Goal: Task Accomplishment & Management: Manage account settings

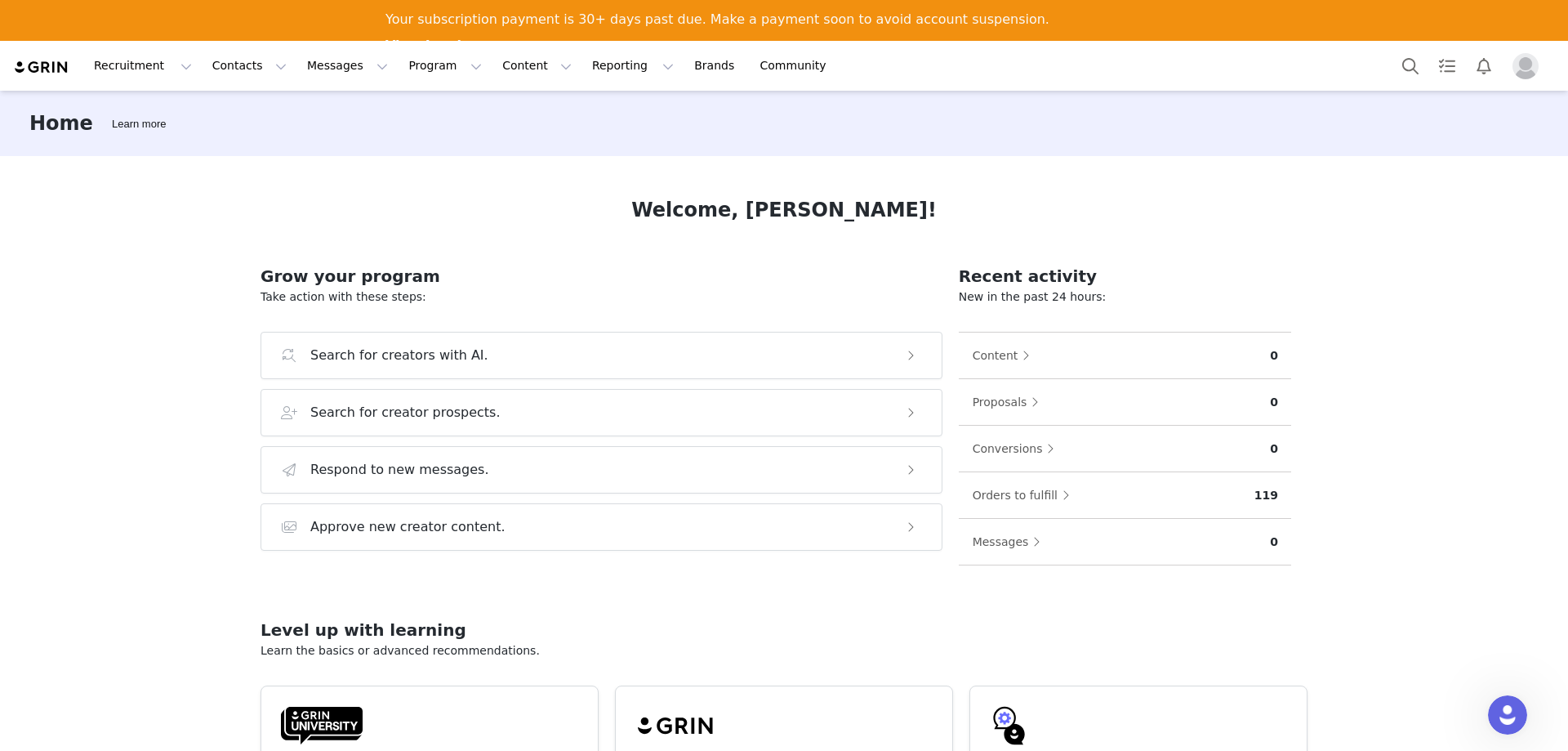
click at [1532, 65] on img "Profile" at bounding box center [1525, 66] width 26 height 26
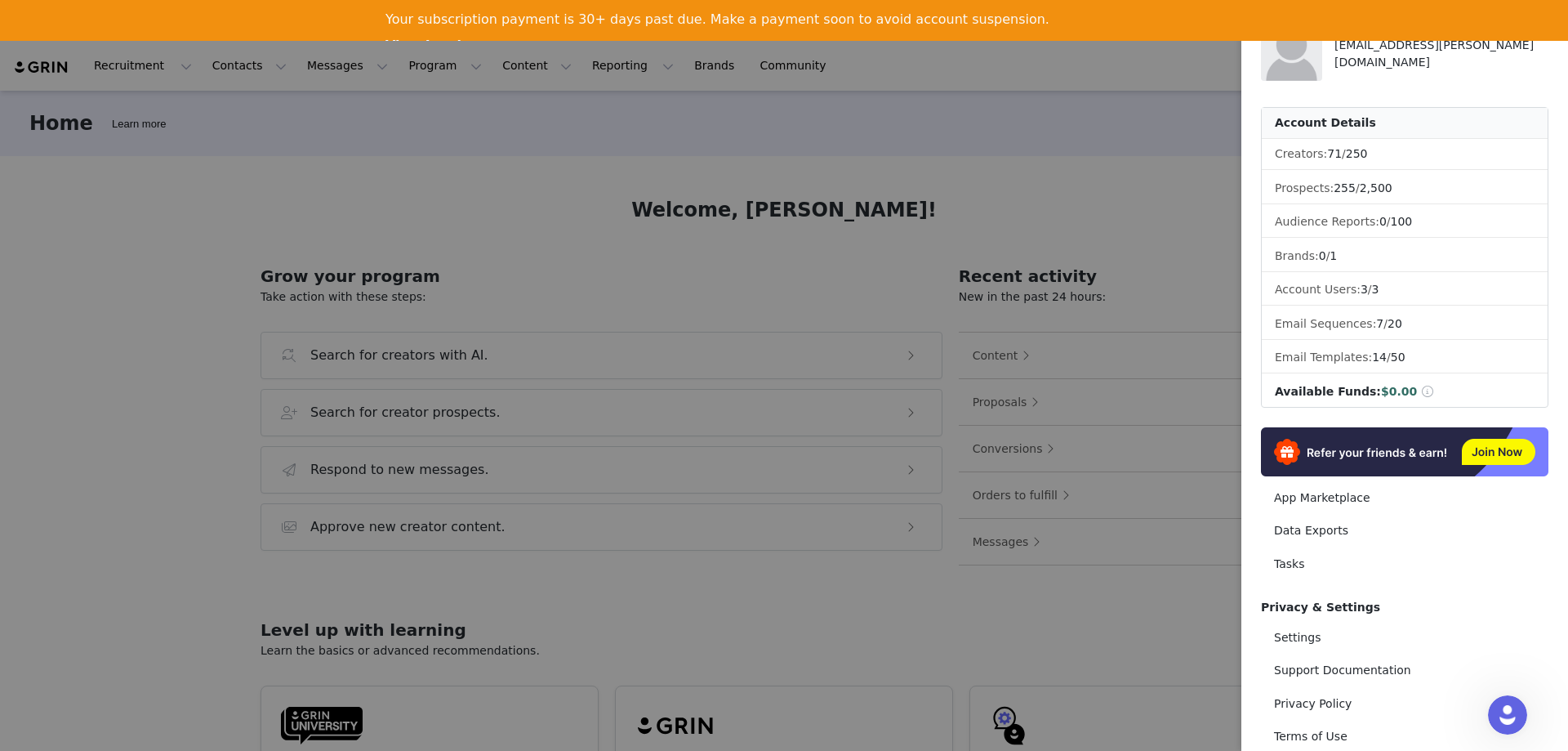
click at [518, 127] on div at bounding box center [784, 376] width 1568 height 751
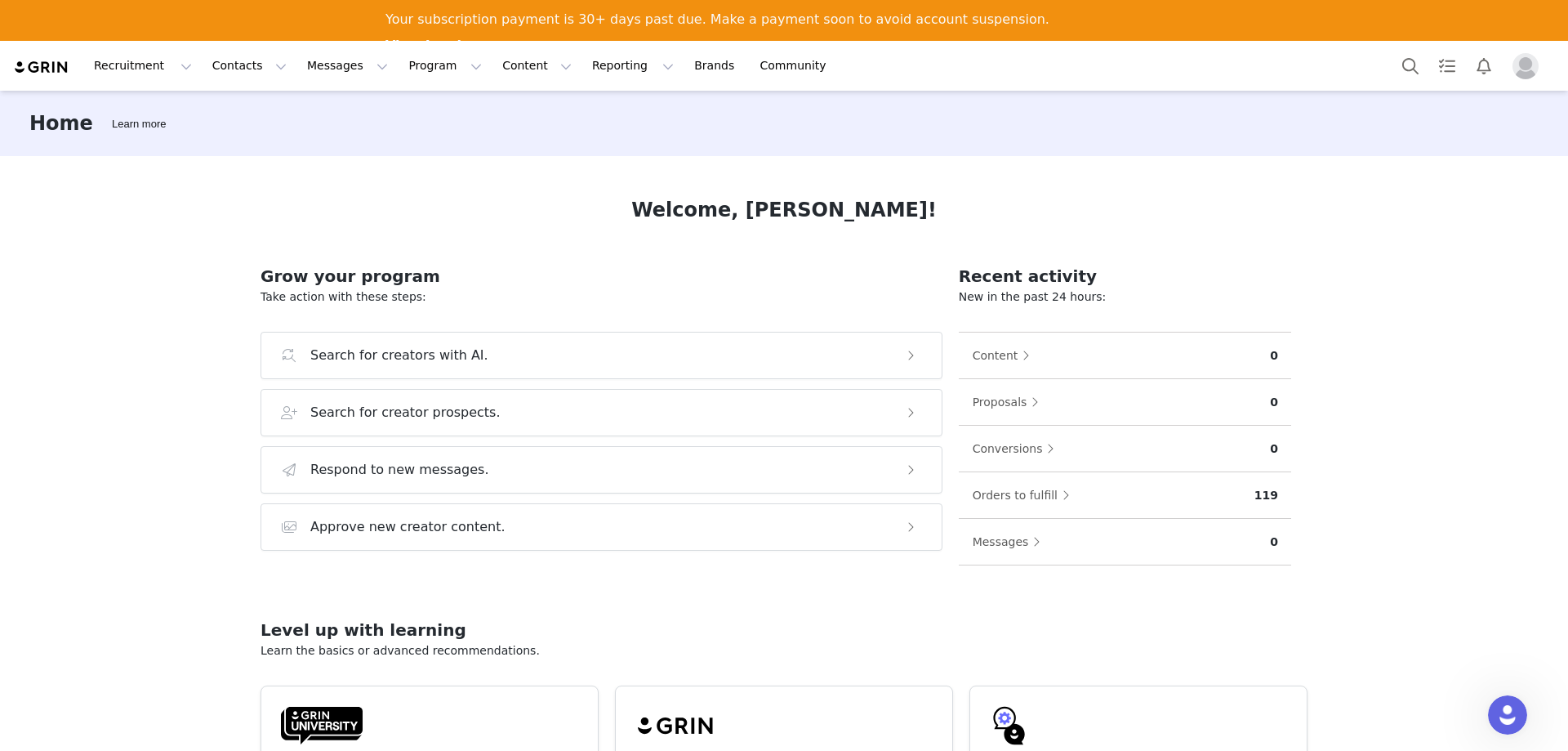
click at [54, 65] on img at bounding box center [41, 67] width 57 height 16
click at [1520, 75] on img "Profile" at bounding box center [1525, 66] width 26 height 26
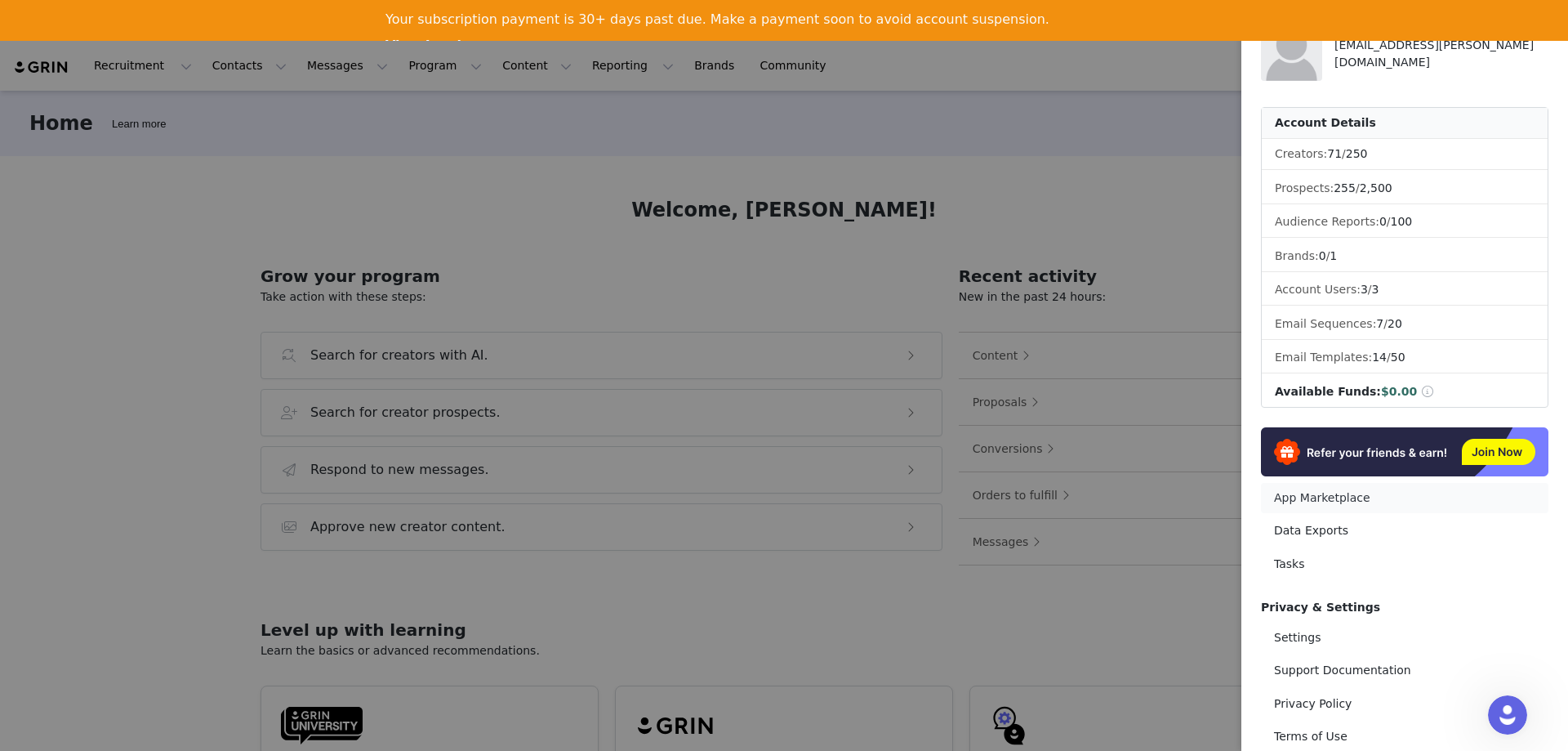
scroll to position [75, 0]
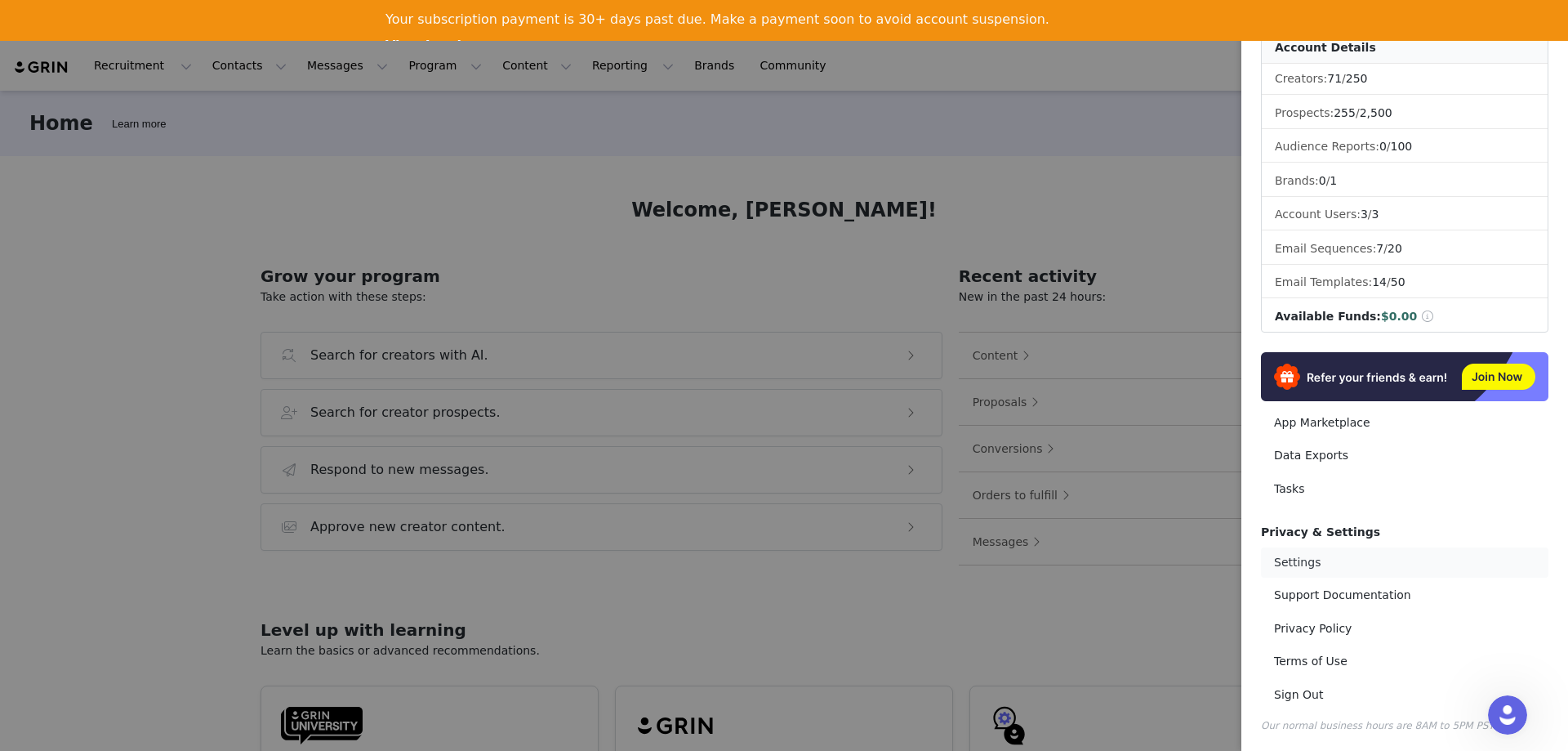
click at [1311, 563] on link "Settings" at bounding box center [1405, 562] width 288 height 30
select select "UTC"
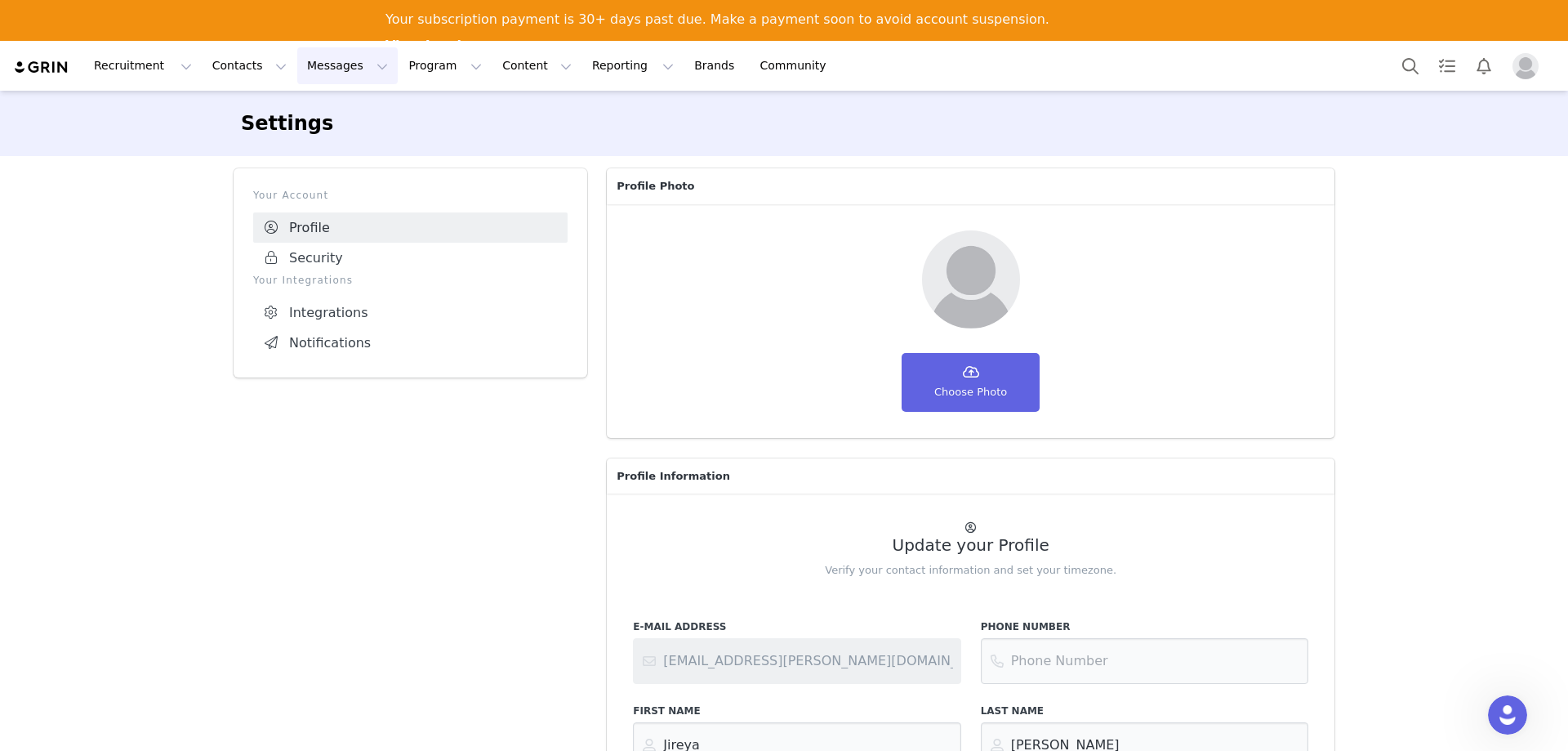
click at [303, 69] on button "Messages Messages" at bounding box center [347, 65] width 101 height 36
click at [232, 75] on button "Contacts Contacts" at bounding box center [249, 65] width 94 height 36
click at [399, 77] on button "Program Program" at bounding box center [445, 65] width 93 height 36
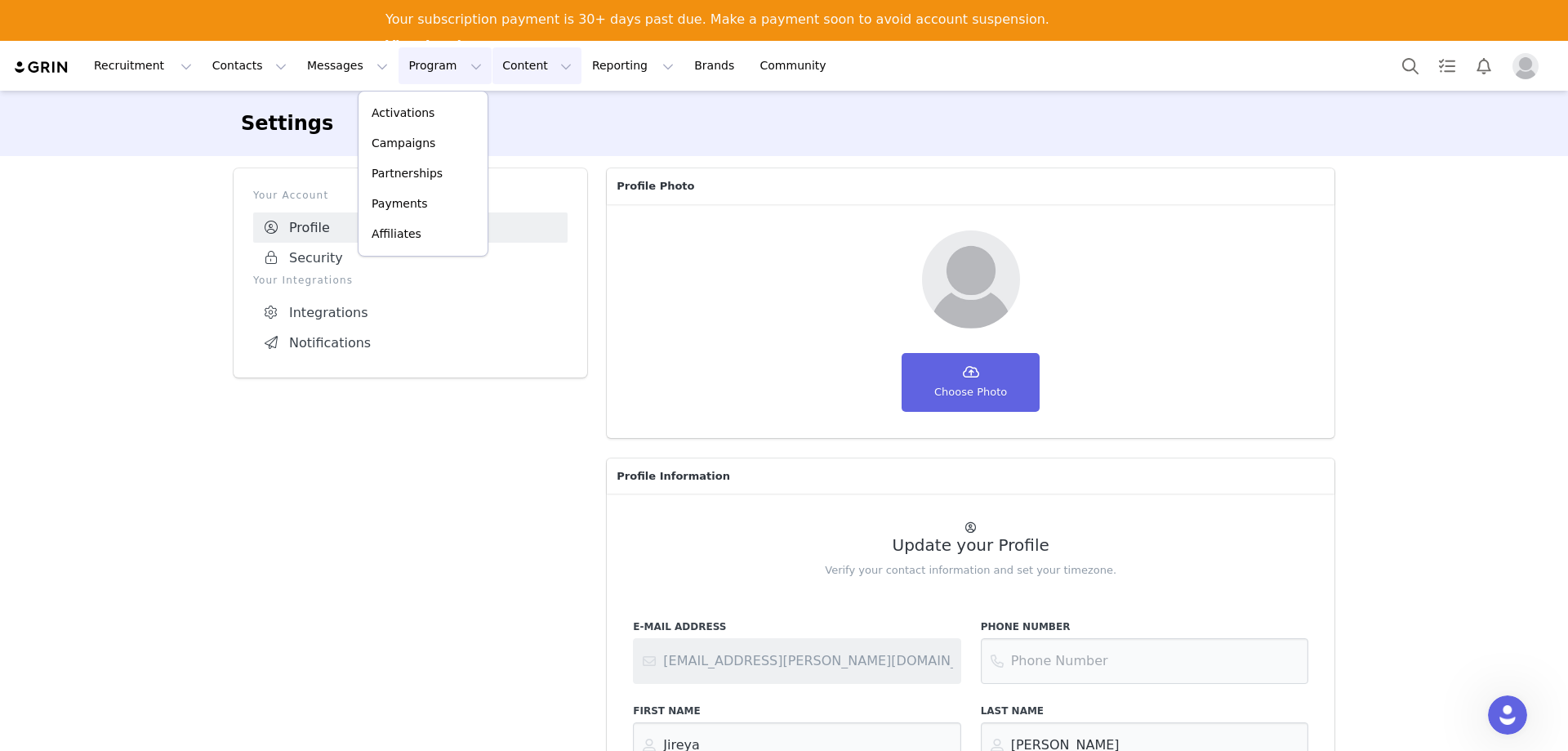
click at [492, 67] on button "Content Content" at bounding box center [536, 65] width 89 height 36
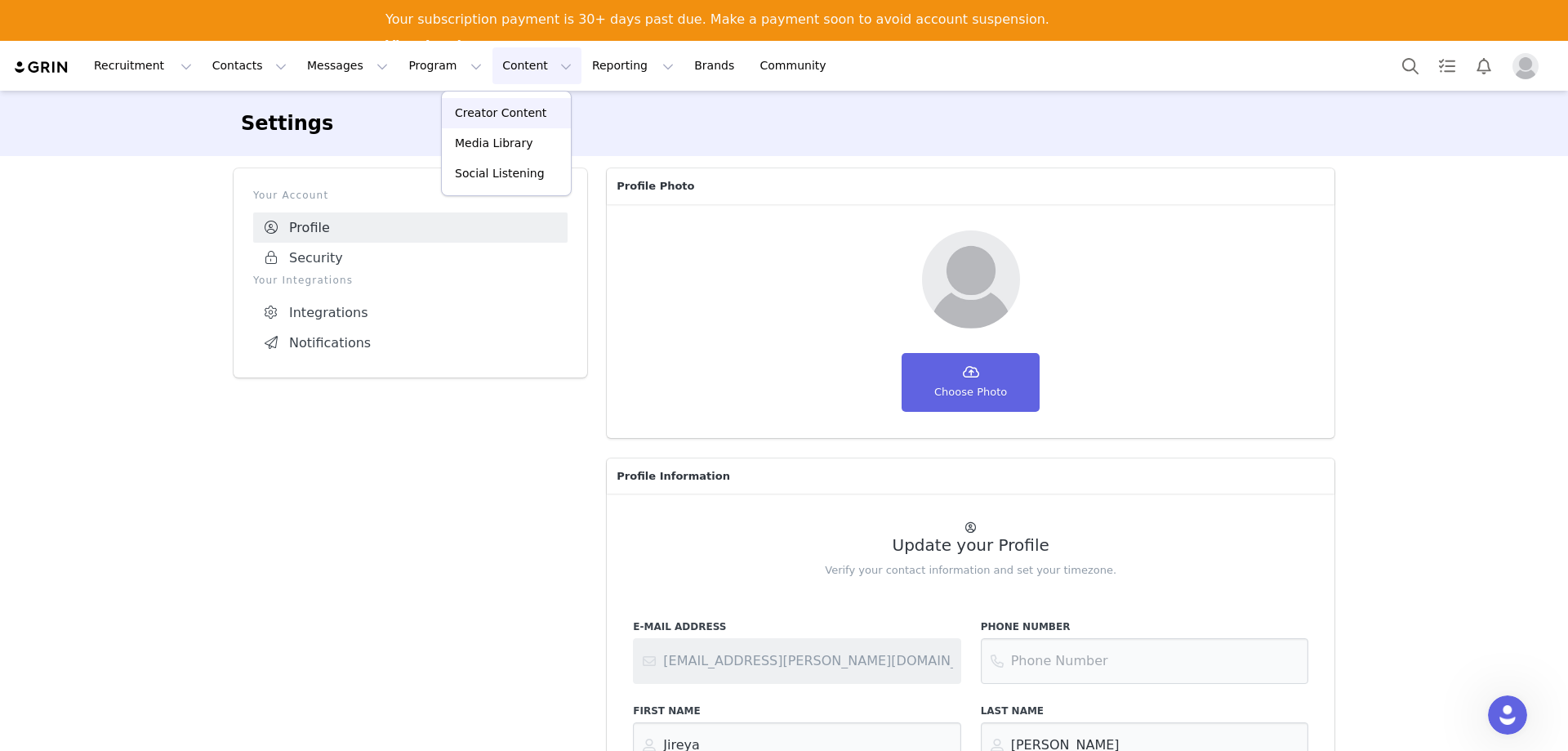
click at [467, 109] on p "Creator Content" at bounding box center [501, 113] width 92 height 17
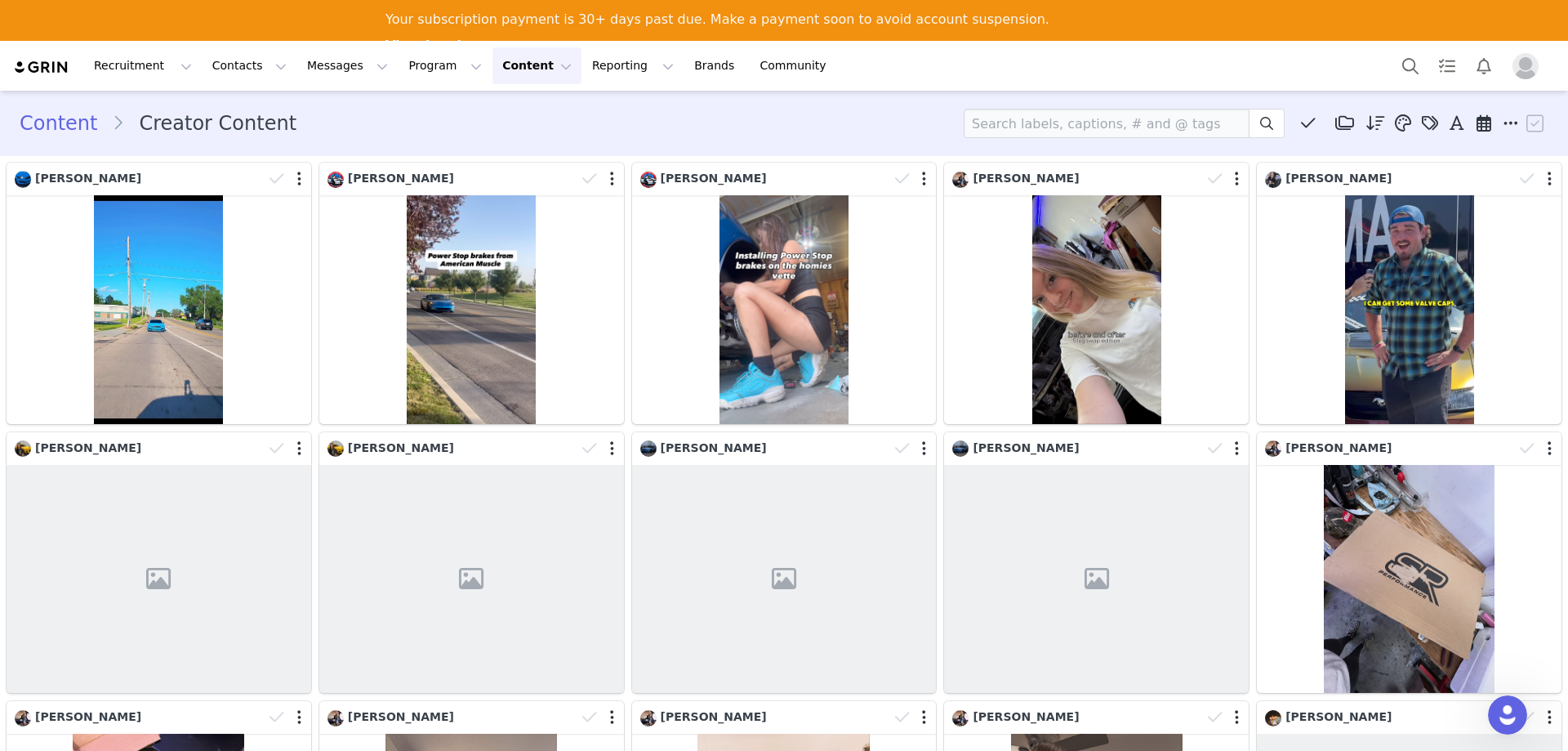
click at [871, 117] on div "Content Creator Content Media Library (0) Folders No folders have been created …" at bounding box center [784, 122] width 1529 height 29
click at [582, 78] on button "Reporting Reporting" at bounding box center [632, 65] width 101 height 36
click at [414, 101] on div "Content Creator Content Media Library (0) Folders No folders have been created …" at bounding box center [784, 122] width 1568 height 55
click at [1532, 67] on img "Profile" at bounding box center [1525, 66] width 26 height 26
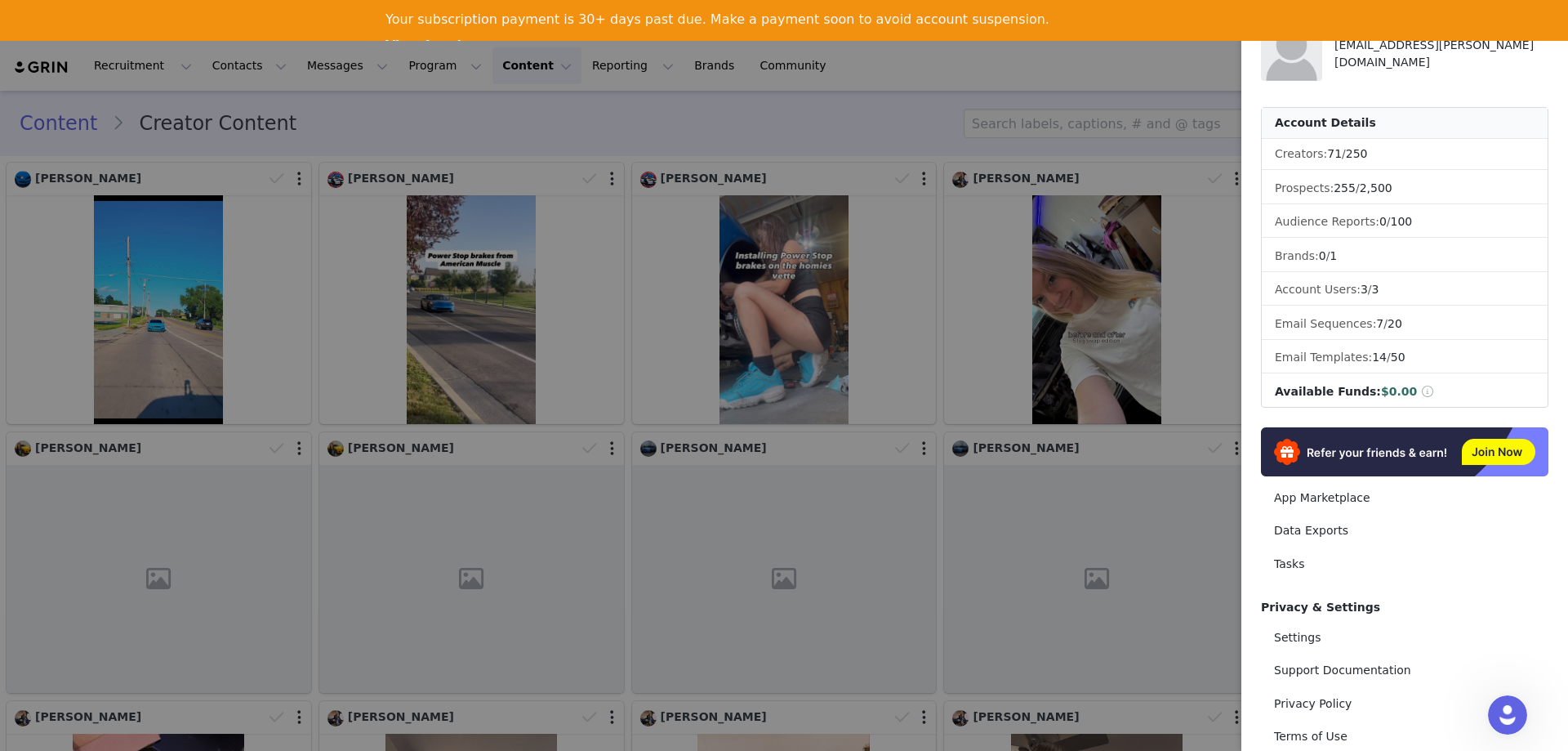
click at [1394, 75] on div "[DEMOGRAPHIC_DATA][PERSON_NAME] [EMAIL_ADDRESS][PERSON_NAME][DOMAIN_NAME]" at bounding box center [1441, 50] width 214 height 62
click at [1402, 71] on div "[DEMOGRAPHIC_DATA][PERSON_NAME] [EMAIL_ADDRESS][PERSON_NAME][DOMAIN_NAME]" at bounding box center [1441, 50] width 214 height 62
click at [1474, 64] on div "[DEMOGRAPHIC_DATA][PERSON_NAME] [EMAIL_ADDRESS][PERSON_NAME][DOMAIN_NAME]" at bounding box center [1441, 50] width 214 height 62
click at [1377, 75] on div "[DEMOGRAPHIC_DATA][PERSON_NAME] [EMAIL_ADDRESS][PERSON_NAME][DOMAIN_NAME]" at bounding box center [1441, 50] width 214 height 62
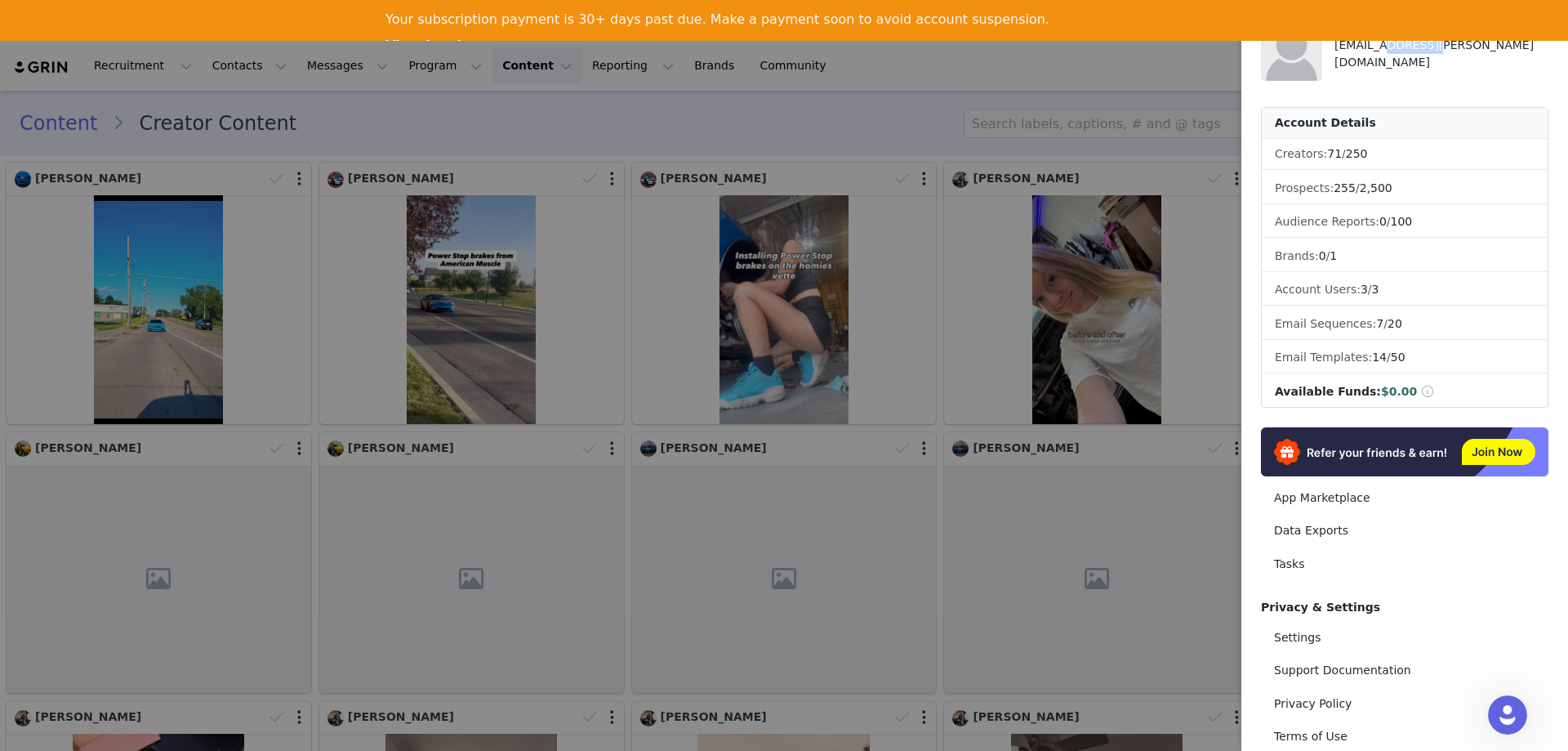
click at [1377, 75] on div "[DEMOGRAPHIC_DATA][PERSON_NAME] [EMAIL_ADDRESS][PERSON_NAME][DOMAIN_NAME]" at bounding box center [1441, 50] width 214 height 62
click at [1416, 67] on div "[DEMOGRAPHIC_DATA][PERSON_NAME] [EMAIL_ADDRESS][PERSON_NAME][DOMAIN_NAME]" at bounding box center [1441, 50] width 214 height 62
